Goal: Information Seeking & Learning: Learn about a topic

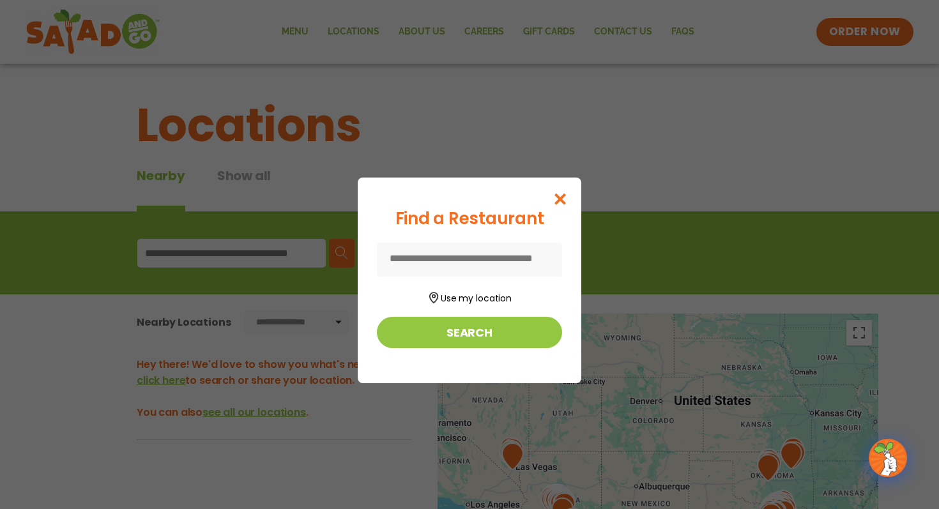
click at [510, 250] on input at bounding box center [469, 260] width 185 height 34
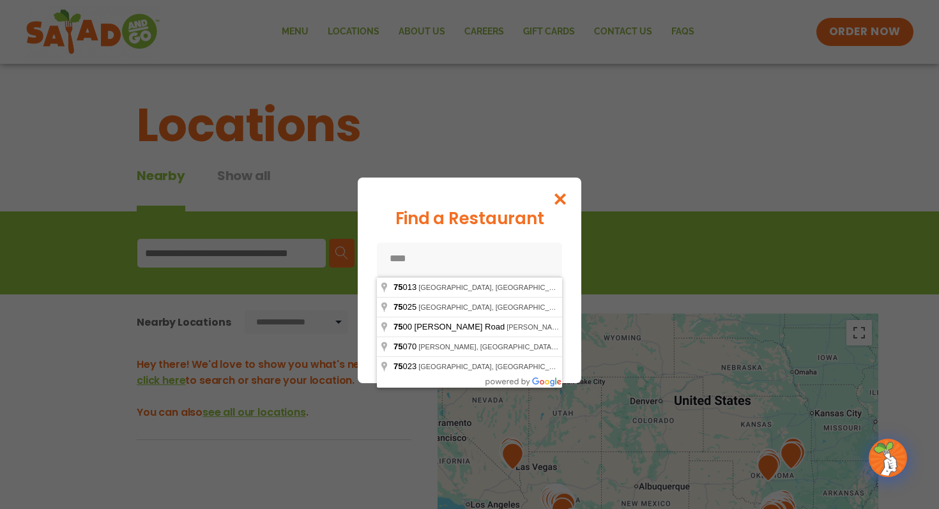
type input "*****"
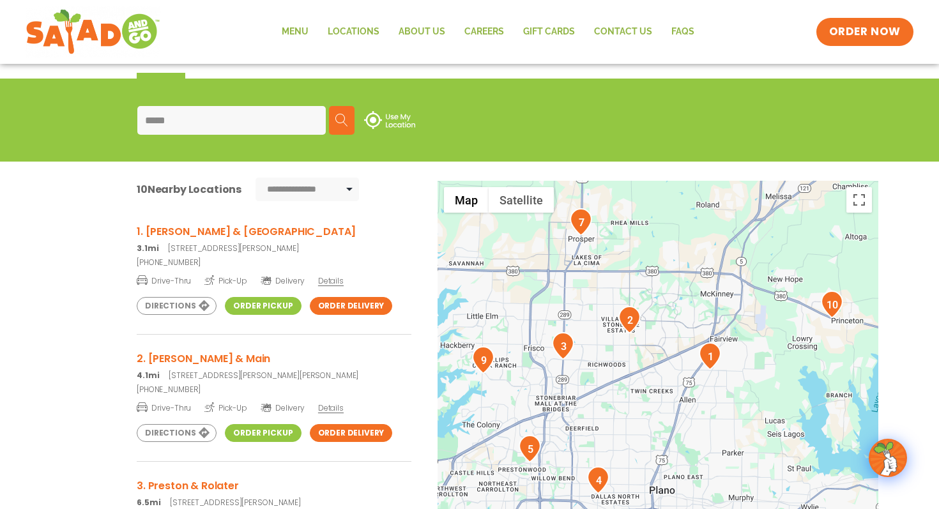
scroll to position [135, 0]
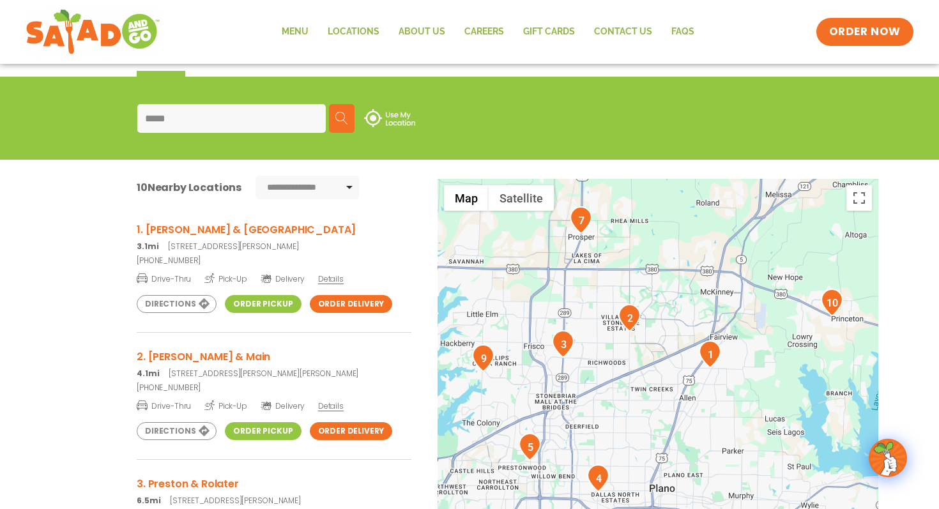
click at [252, 114] on input "*****" at bounding box center [231, 118] width 188 height 29
click at [337, 282] on span "Details" at bounding box center [331, 278] width 26 height 11
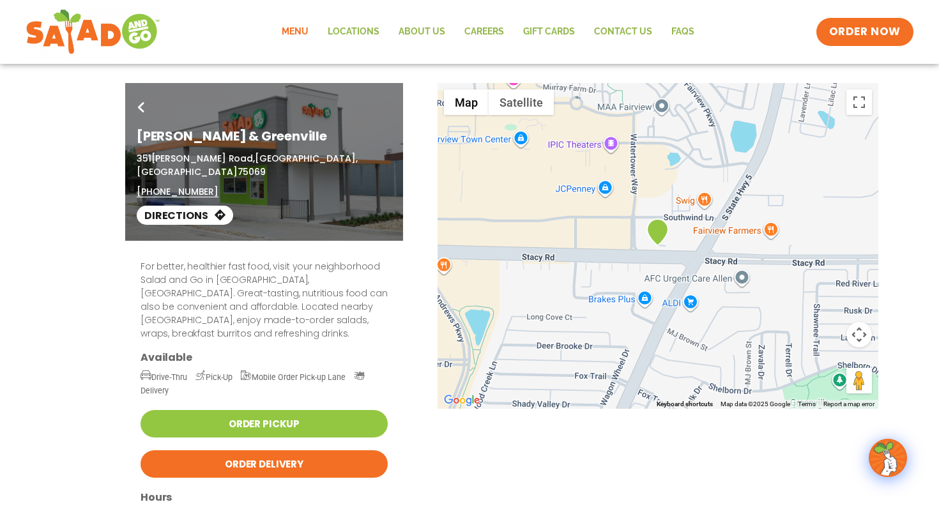
click at [294, 31] on link "Menu" at bounding box center [295, 31] width 46 height 29
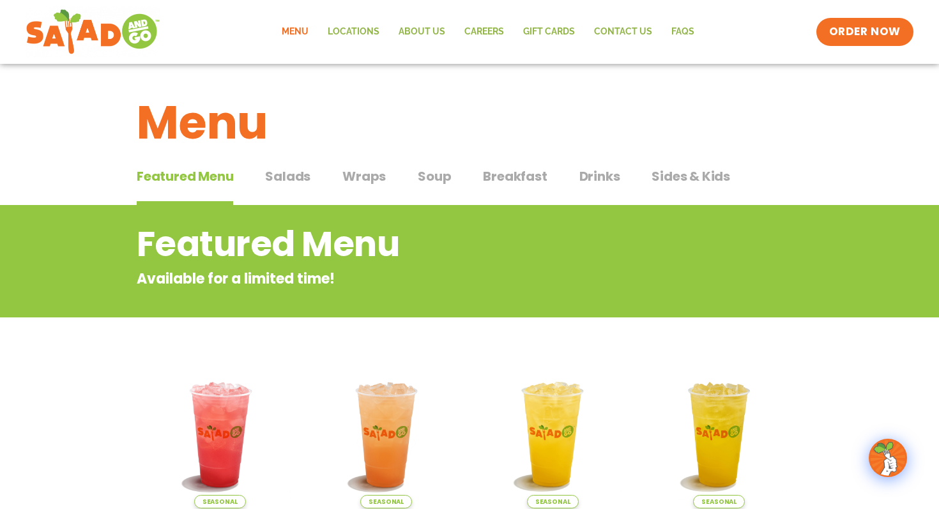
click at [424, 178] on span "Soup" at bounding box center [434, 176] width 33 height 19
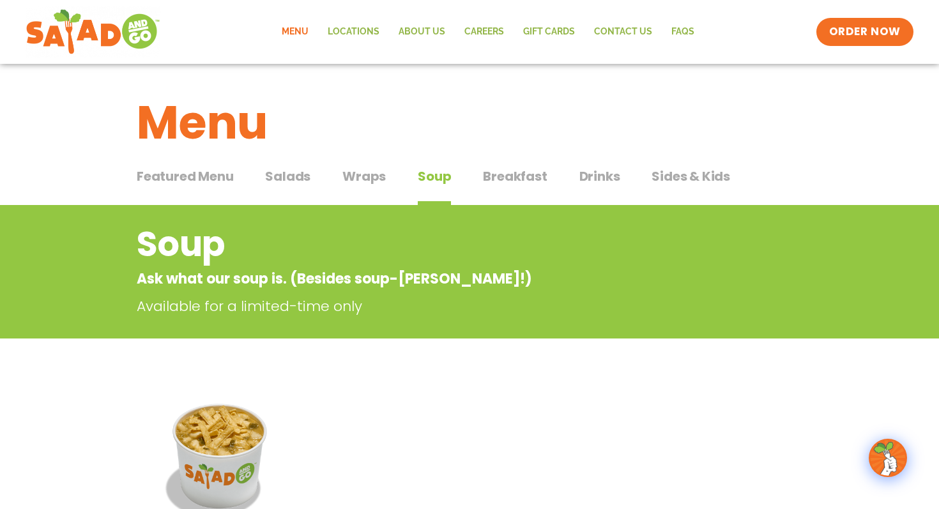
click at [424, 178] on span "Soup" at bounding box center [434, 176] width 33 height 19
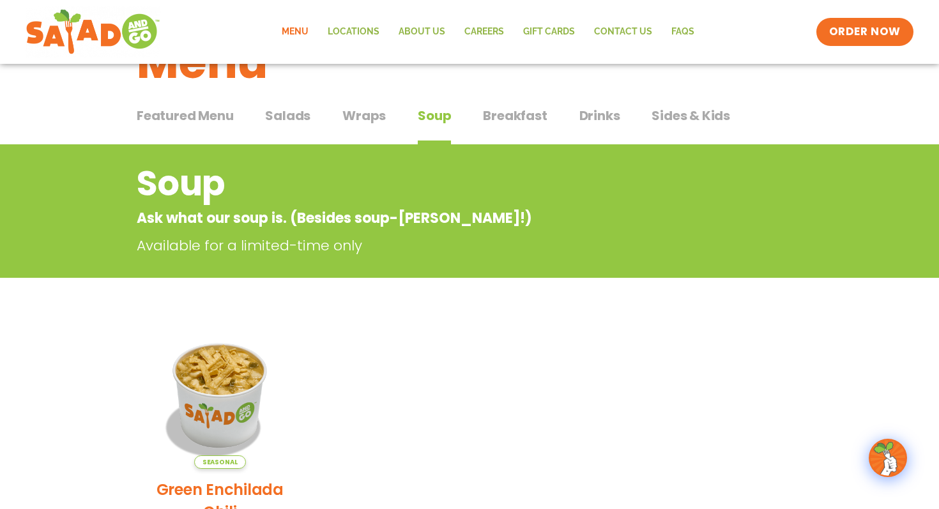
scroll to position [36, 0]
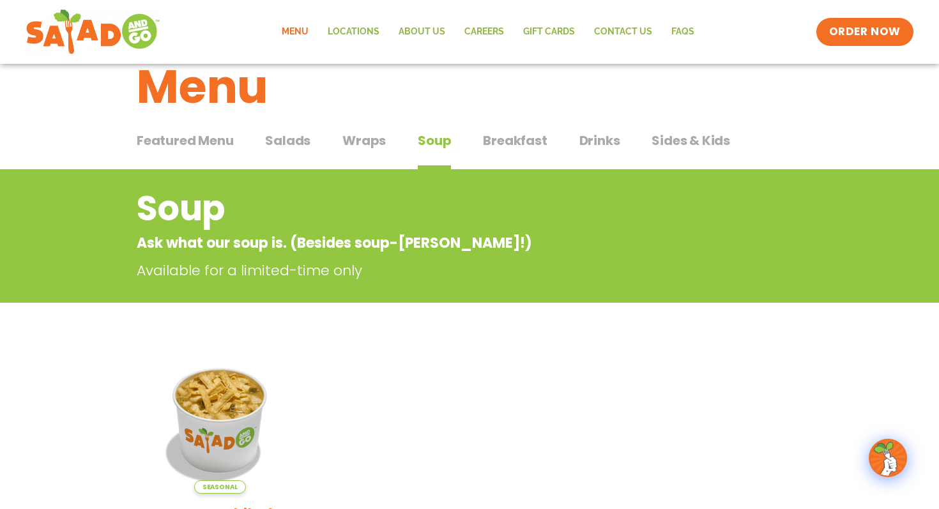
click at [527, 141] on span "Breakfast" at bounding box center [515, 140] width 64 height 19
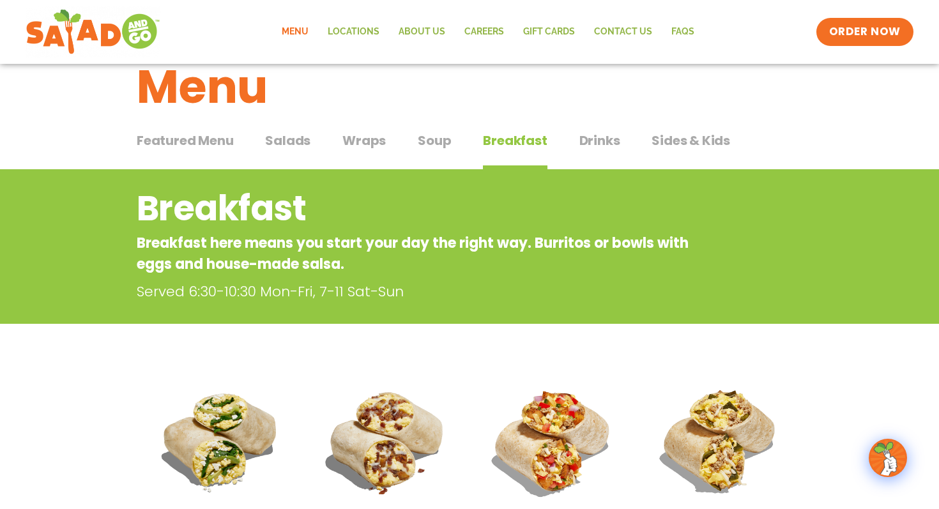
click at [595, 148] on span "Drinks" at bounding box center [599, 140] width 41 height 19
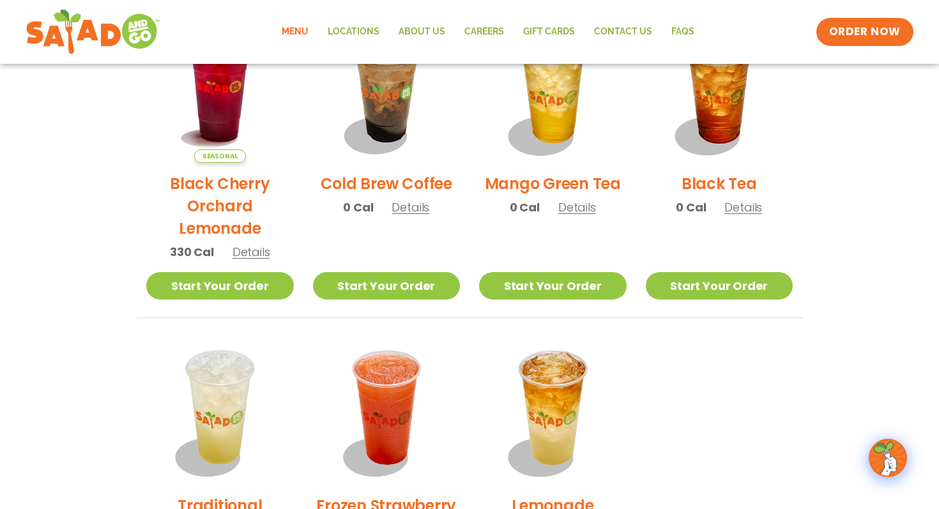
scroll to position [646, 0]
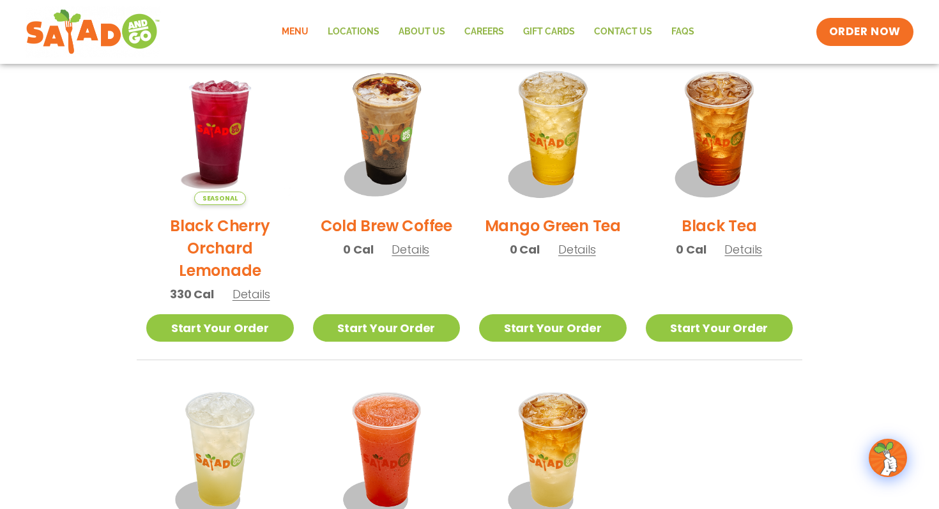
click at [577, 248] on span "Details" at bounding box center [577, 249] width 38 height 16
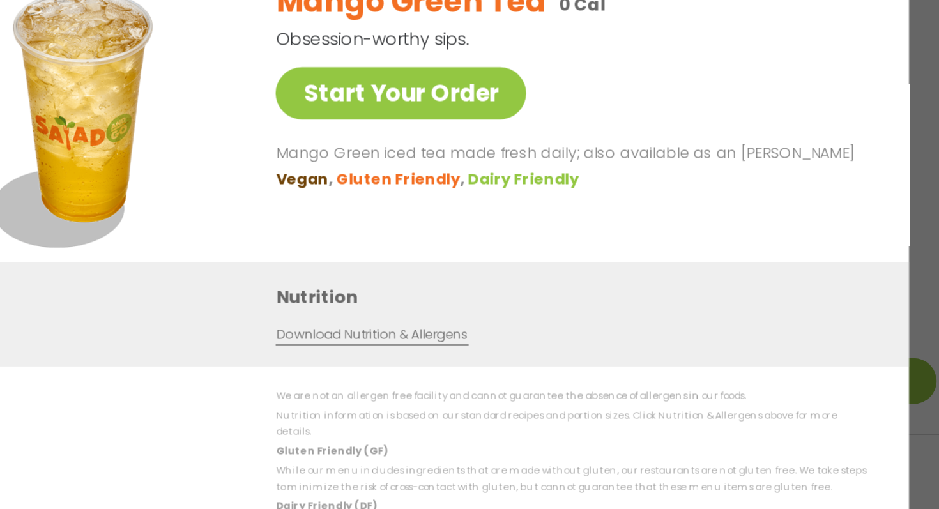
click at [577, 248] on div "Mango Green Tea 0 Cal Obsession-worthy sips. Start Your Order Mango Green iced …" at bounding box center [571, 167] width 349 height 179
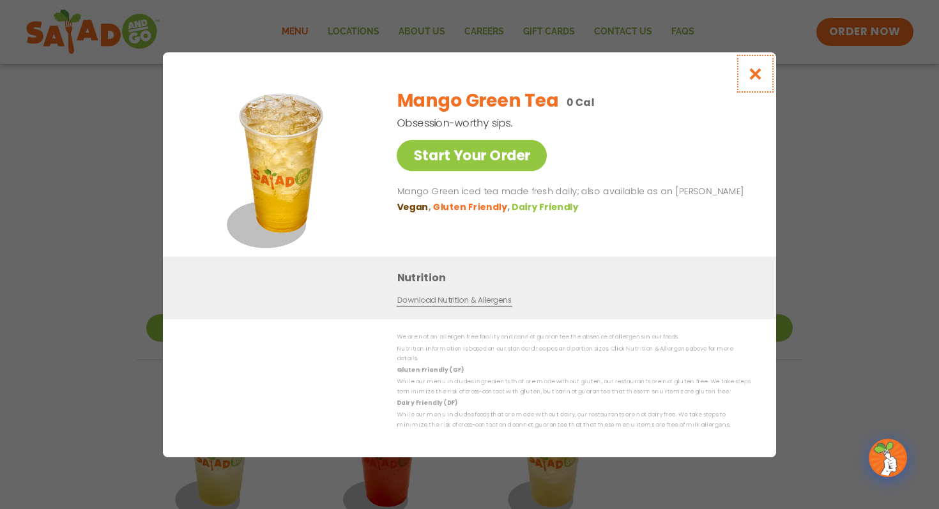
click at [748, 73] on icon "Close modal" at bounding box center [755, 73] width 16 height 13
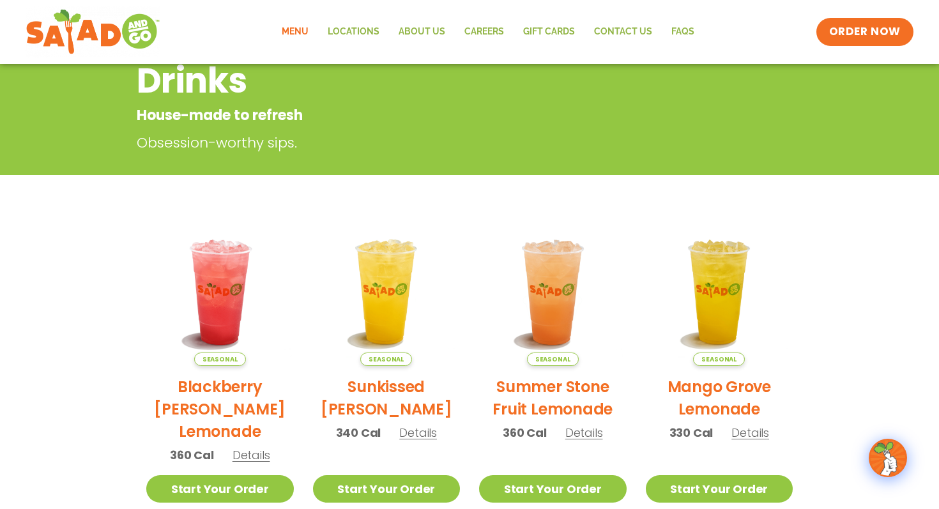
scroll to position [0, 0]
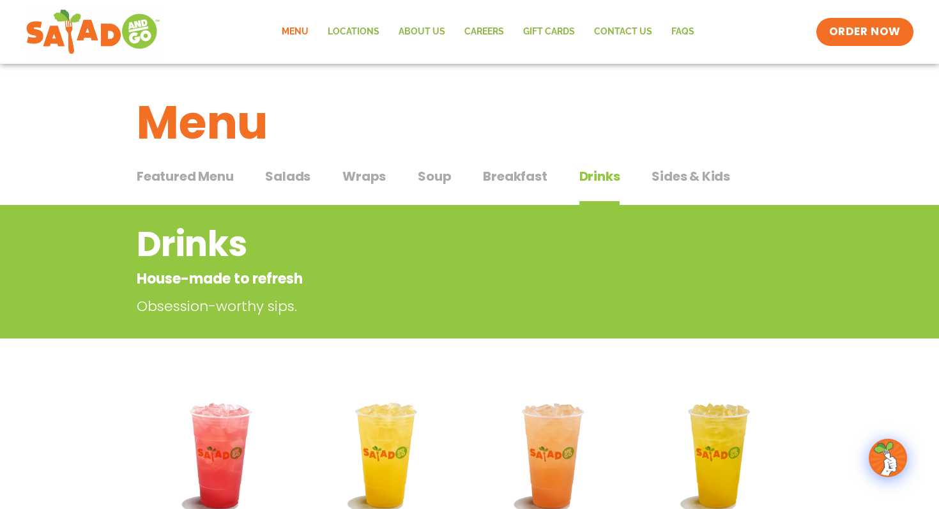
click at [303, 179] on span "Salads" at bounding box center [287, 176] width 45 height 19
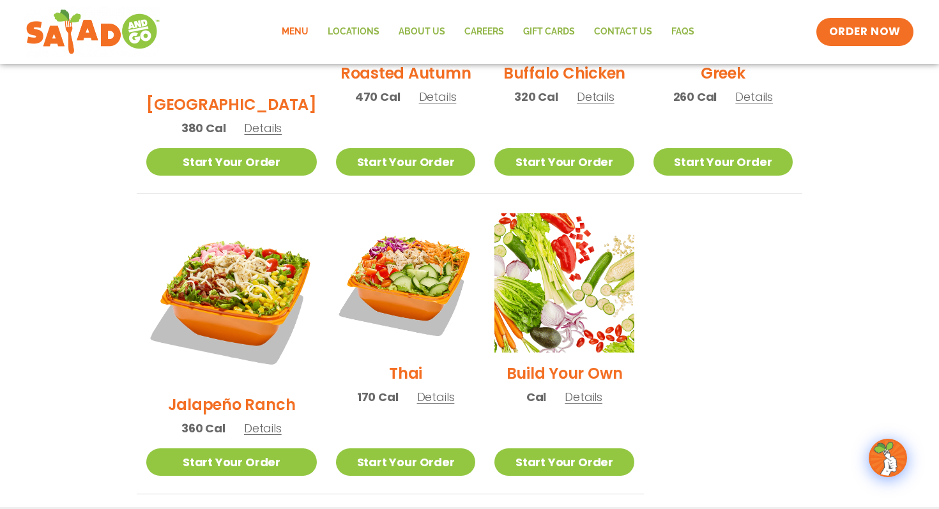
scroll to position [835, 0]
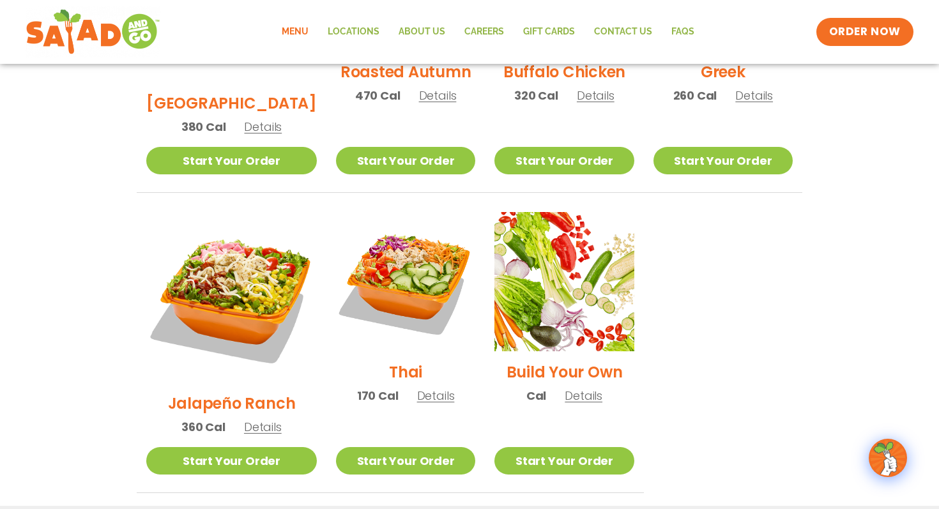
click at [250, 419] on span "Details" at bounding box center [263, 427] width 38 height 16
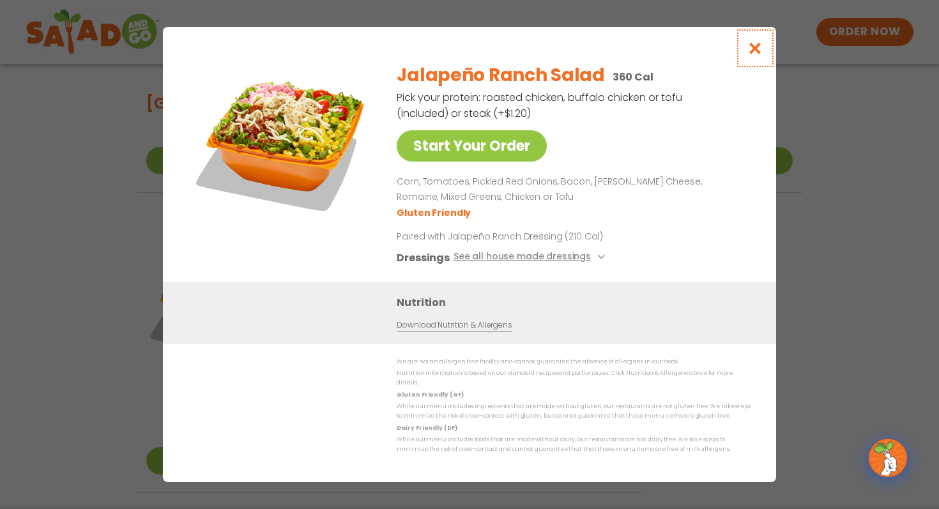
click at [756, 47] on icon "Close modal" at bounding box center [755, 48] width 16 height 13
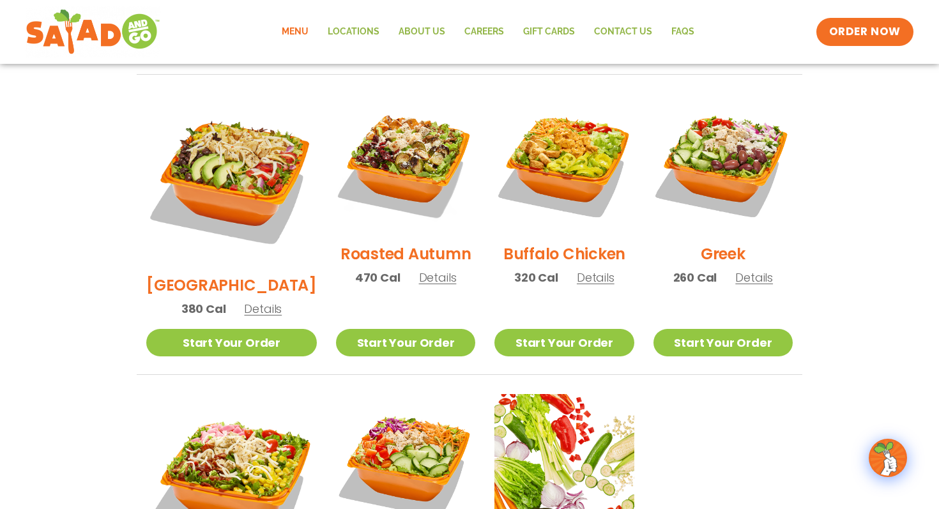
scroll to position [0, 0]
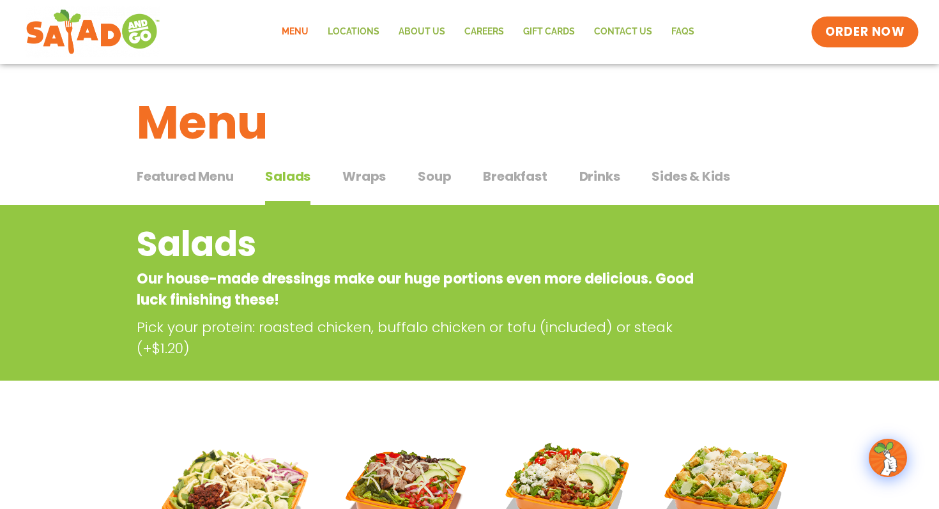
click at [852, 24] on span "ORDER NOW" at bounding box center [864, 32] width 79 height 17
